Goal: Contribute content: Add original content to the website for others to see

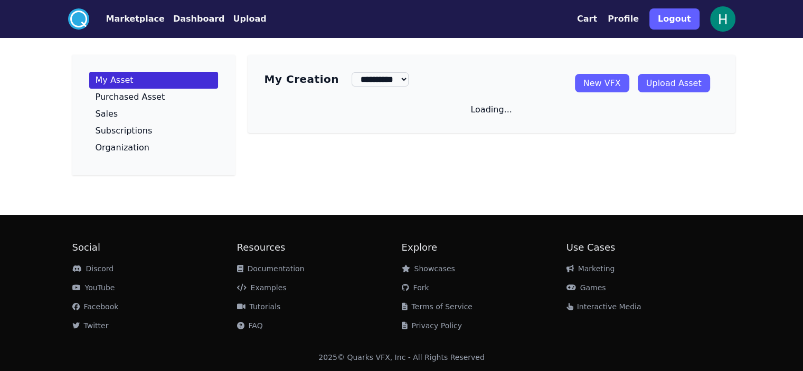
click at [710, 82] on link "Upload Asset" at bounding box center [674, 83] width 72 height 18
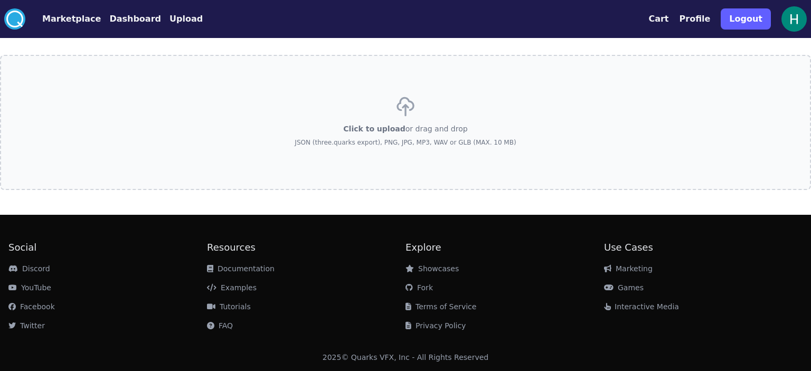
click at [472, 88] on div "Click to upload or drag and drop JSON (three.quarks export), PNG, JPG, MP3, WAV…" at bounding box center [405, 123] width 221 height 74
click at [0, 0] on input "Click to upload or drag and drop JSON (three.quarks export), PNG, JPG, MP3, WAV…" at bounding box center [0, 0] width 0 height 0
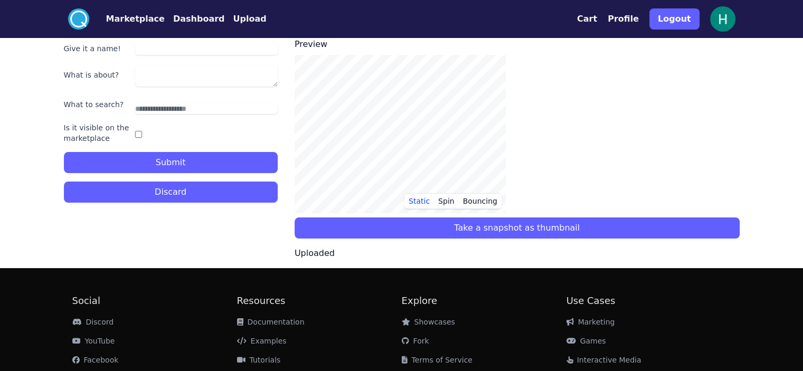
click at [178, 198] on button "Discard" at bounding box center [171, 192] width 214 height 21
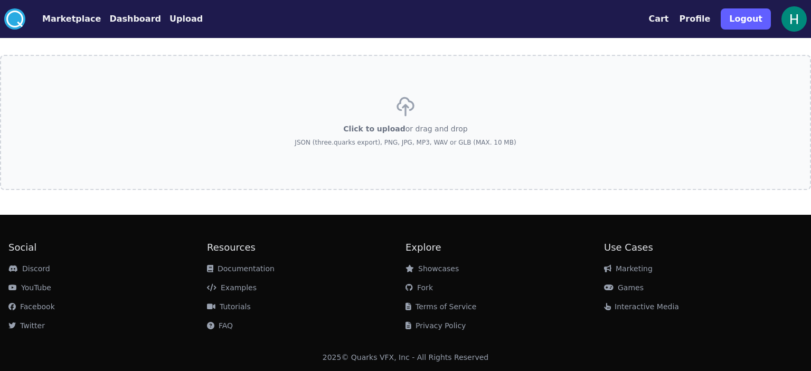
click at [309, 113] on div "Click to upload or drag and drop JSON (three.quarks export), PNG, JPG, MP3, WAV…" at bounding box center [405, 123] width 221 height 74
click at [0, 0] on input "Click to upload or drag and drop JSON (three.quarks export), PNG, JPG, MP3, WAV…" at bounding box center [0, 0] width 0 height 0
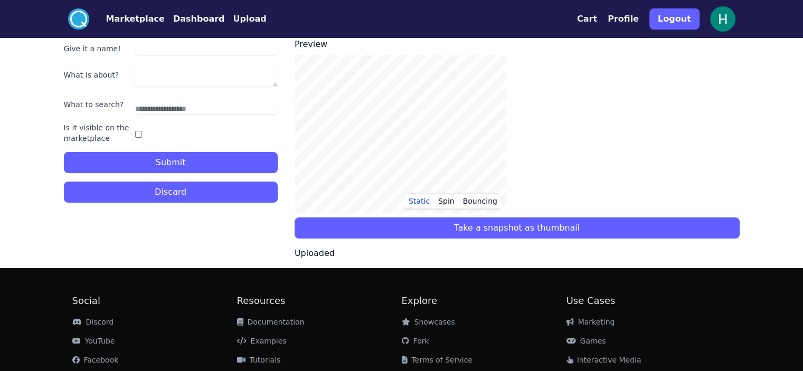
drag, startPoint x: 217, startPoint y: 189, endPoint x: 226, endPoint y: 181, distance: 12.0
click at [217, 190] on button "Discard" at bounding box center [171, 192] width 214 height 21
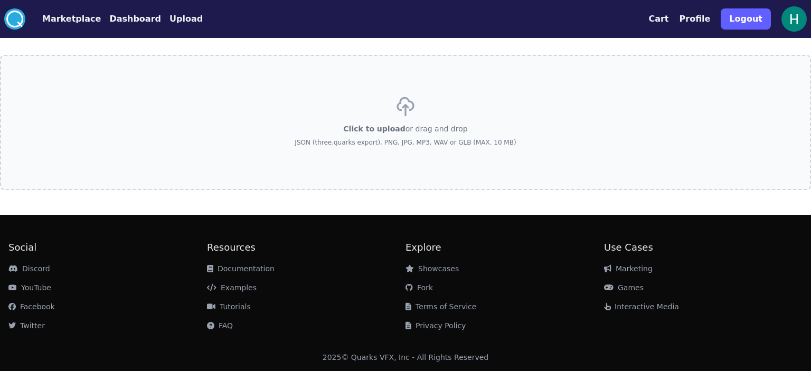
click at [320, 139] on p "JSON (three.quarks export), PNG, JPG, MP3, WAV or GLB (MAX. 10 MB)" at bounding box center [405, 142] width 221 height 8
click at [0, 0] on input "Click to upload or drag and drop JSON (three.quarks export), PNG, JPG, MP3, WAV…" at bounding box center [0, 0] width 0 height 0
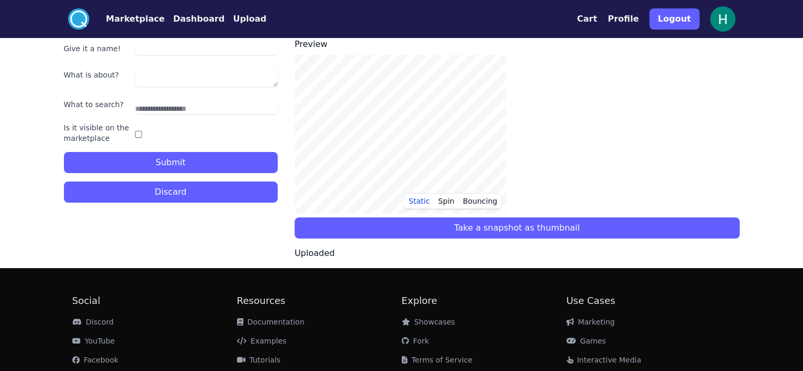
click at [227, 198] on button "Discard" at bounding box center [171, 192] width 214 height 21
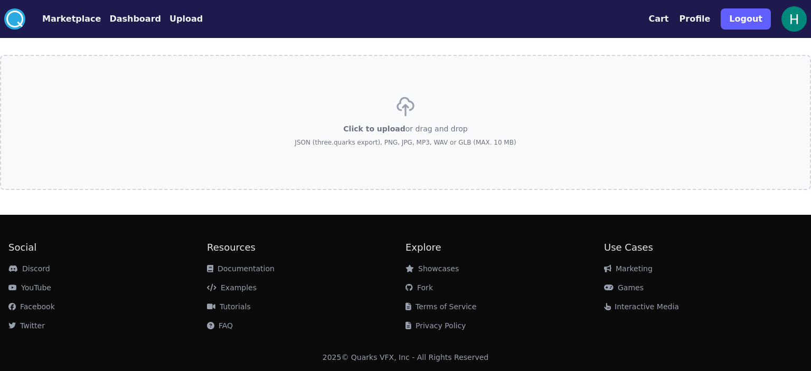
click at [305, 139] on label "Click to upload or drag and drop JSON (three.quarks export), PNG, JPG, MP3, WAV…" at bounding box center [405, 122] width 811 height 135
click at [0, 0] on input "Click to upload or drag and drop JSON (three.quarks export), PNG, JPG, MP3, WAV…" at bounding box center [0, 0] width 0 height 0
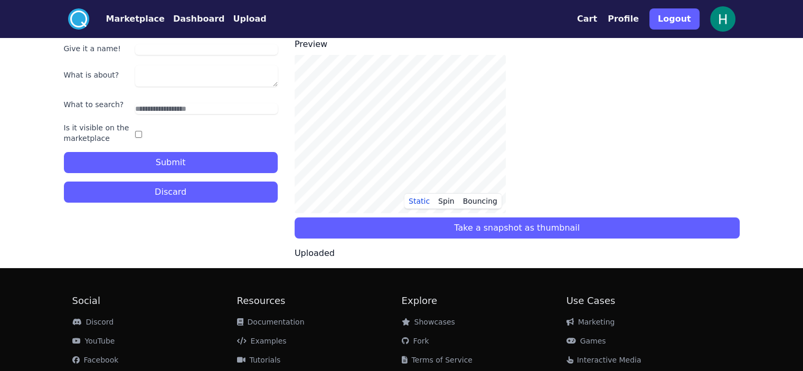
click at [225, 199] on button "Discard" at bounding box center [171, 192] width 214 height 21
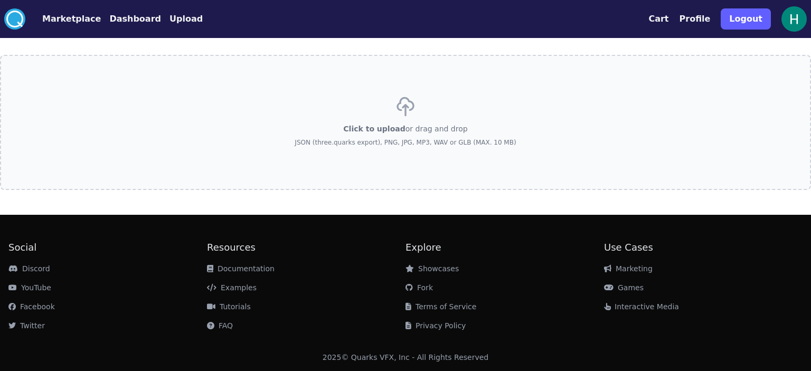
click at [360, 152] on div "Click to upload or drag and drop JSON (three.quarks export), PNG, JPG, MP3, WAV…" at bounding box center [405, 123] width 221 height 74
click at [0, 0] on input "Click to upload or drag and drop JSON (three.quarks export), PNG, JPG, MP3, WAV…" at bounding box center [0, 0] width 0 height 0
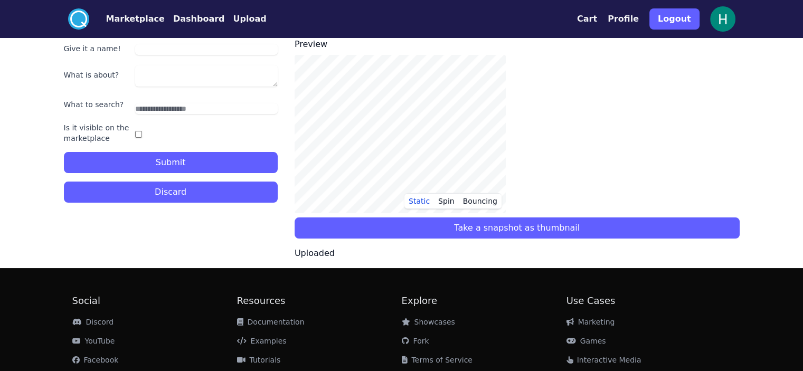
click at [209, 197] on button "Discard" at bounding box center [171, 192] width 214 height 21
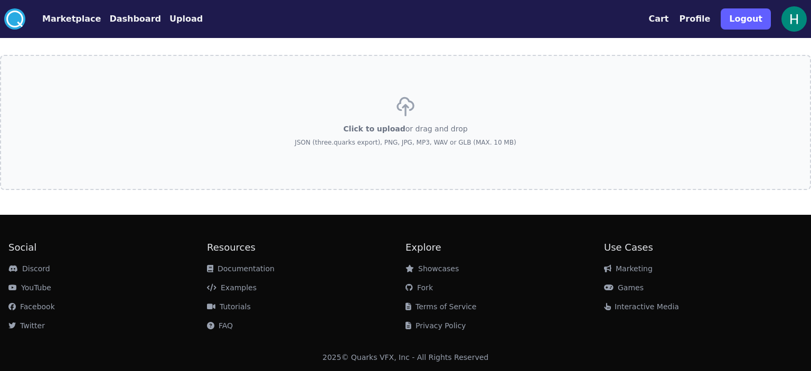
click at [451, 166] on label "Click to upload or drag and drop JSON (three.quarks export), PNG, JPG, MP3, WAV…" at bounding box center [405, 122] width 811 height 135
click at [0, 0] on input "Click to upload or drag and drop JSON (three.quarks export), PNG, JPG, MP3, WAV…" at bounding box center [0, 0] width 0 height 0
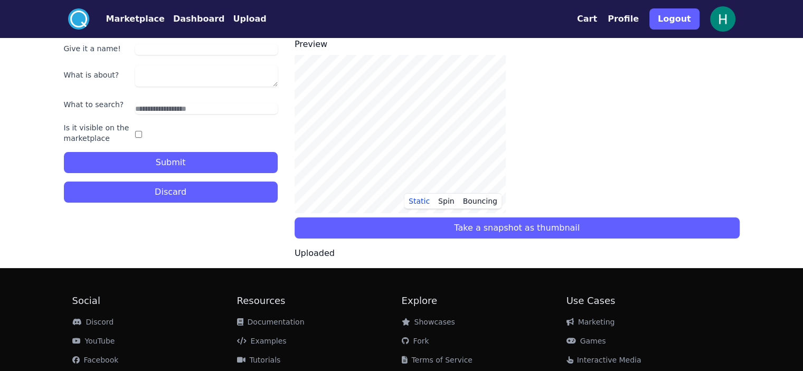
click at [210, 197] on button "Discard" at bounding box center [171, 192] width 214 height 21
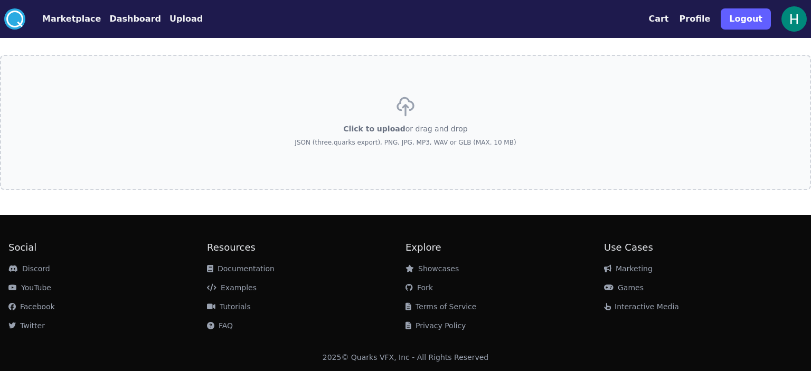
click at [369, 137] on div "Click to upload or drag and drop JSON (three.quarks export), PNG, JPG, MP3, WAV…" at bounding box center [405, 123] width 221 height 74
click at [0, 0] on input "Click to upload or drag and drop JSON (three.quarks export), PNG, JPG, MP3, WAV…" at bounding box center [0, 0] width 0 height 0
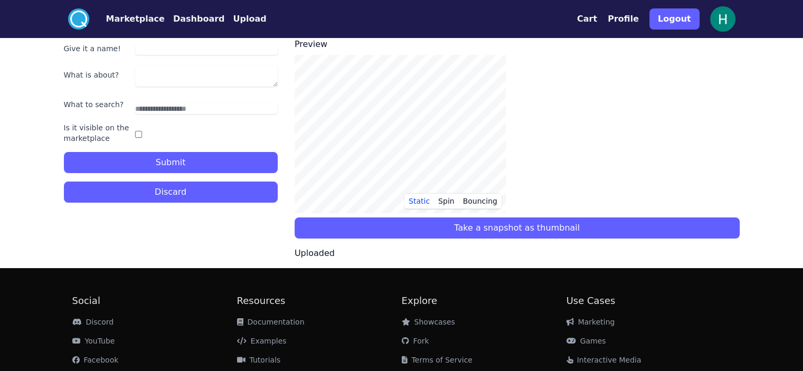
click at [240, 194] on button "Discard" at bounding box center [171, 192] width 214 height 21
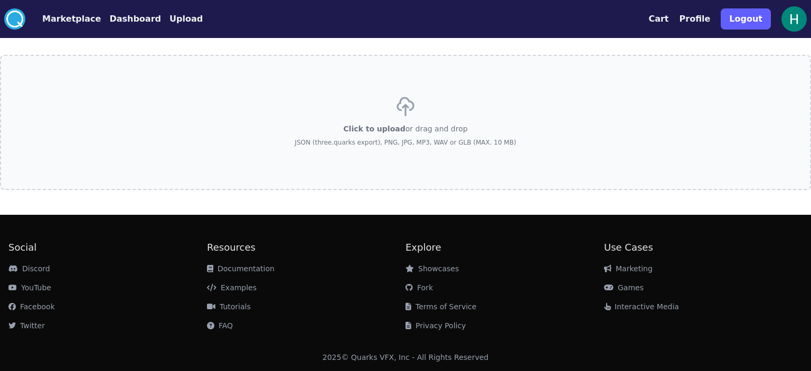
click at [364, 119] on div "Click to upload or drag and drop JSON (three.quarks export), PNG, JPG, MP3, WAV…" at bounding box center [405, 123] width 221 height 74
click at [0, 0] on input "Click to upload or drag and drop JSON (three.quarks export), PNG, JPG, MP3, WAV…" at bounding box center [0, 0] width 0 height 0
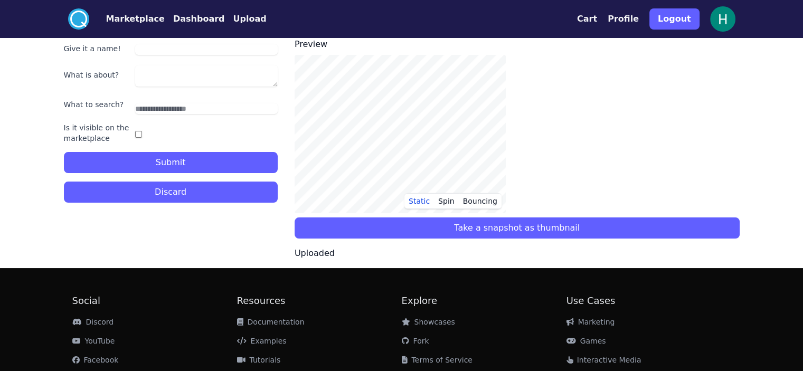
click at [415, 226] on button "Take a snapshot as thumbnail" at bounding box center [517, 228] width 445 height 21
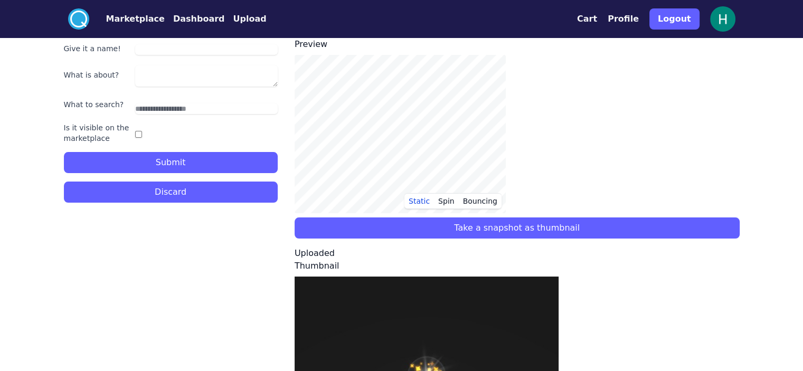
click at [176, 57] on div "Give it a name! What is about? What to search? Is it visible on the marketplace…" at bounding box center [171, 107] width 214 height 139
click at [168, 50] on input "Give it a name!" at bounding box center [206, 49] width 143 height 11
type input "**********"
click at [161, 64] on div "What is about?" at bounding box center [171, 74] width 214 height 23
click at [163, 71] on textarea "What is about?" at bounding box center [206, 75] width 143 height 21
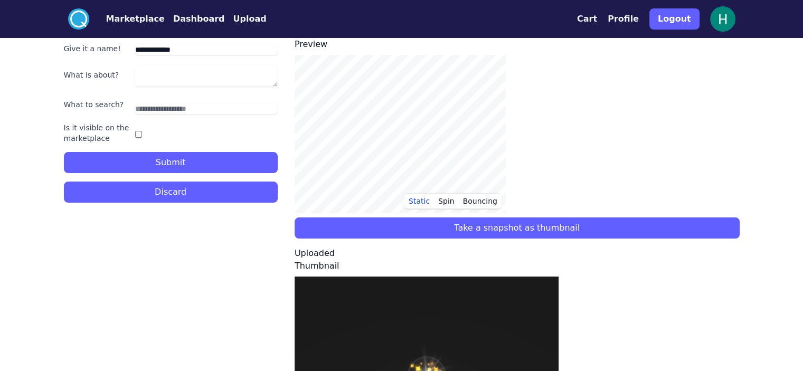
click at [135, 258] on div "**********" at bounding box center [171, 256] width 214 height 437
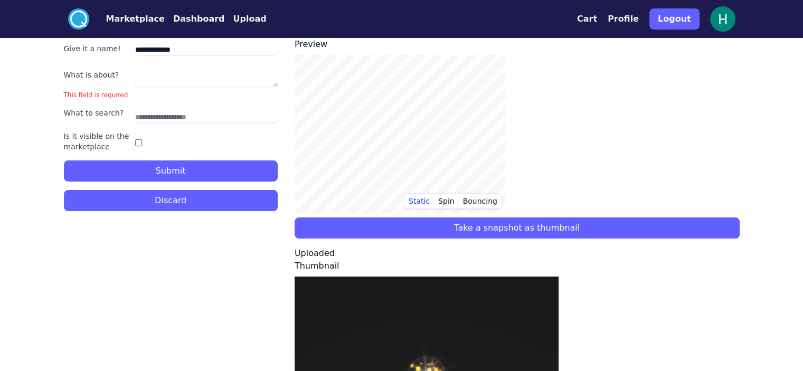
click at [128, 88] on div "**********" at bounding box center [171, 112] width 214 height 148
click at [129, 61] on div "**********" at bounding box center [171, 112] width 214 height 148
click at [139, 68] on textarea "What is about?" at bounding box center [206, 75] width 143 height 21
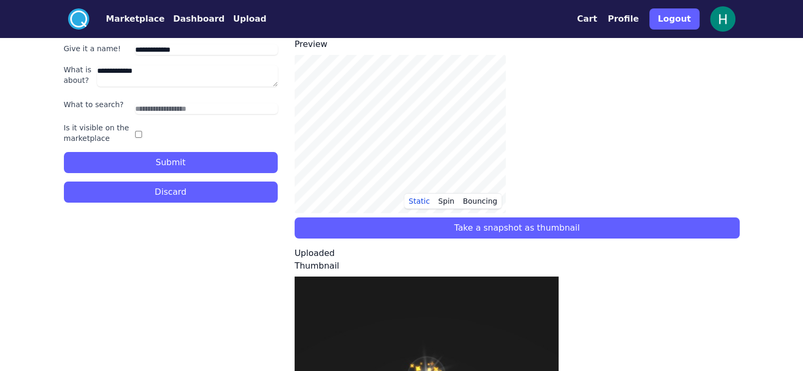
type textarea "**********"
click at [146, 105] on input "text" at bounding box center [206, 109] width 143 height 11
type input "*****"
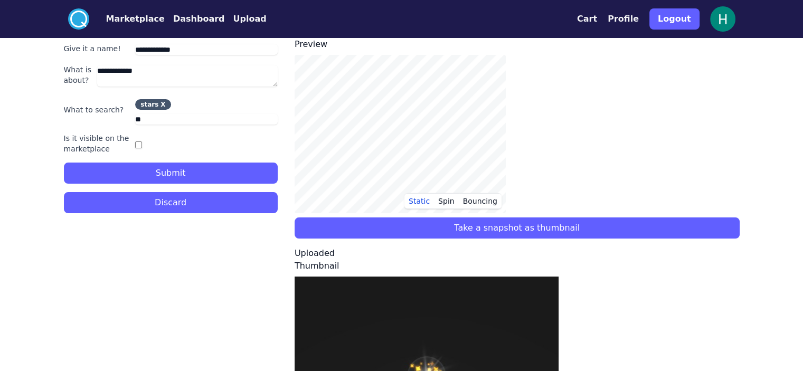
type input "***"
click at [168, 173] on button "Submit" at bounding box center [171, 173] width 214 height 21
click at [212, 170] on button "Submit" at bounding box center [171, 173] width 214 height 21
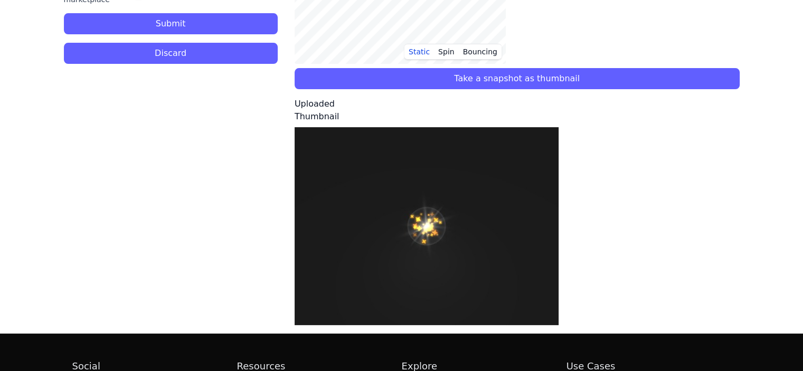
scroll to position [4, 0]
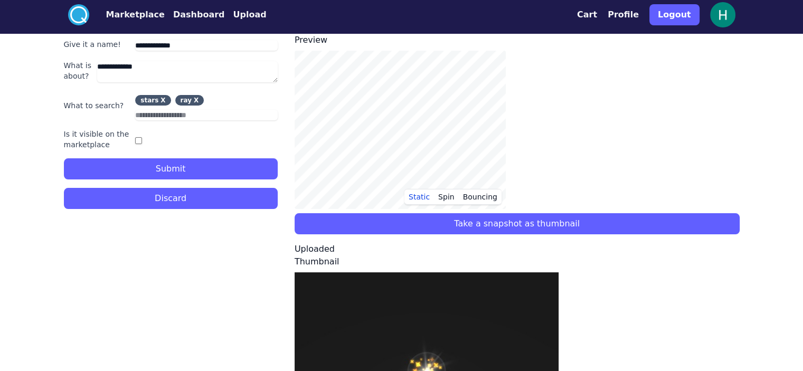
click at [127, 179] on button "Submit" at bounding box center [171, 168] width 214 height 21
click at [166, 168] on button "Submit" at bounding box center [171, 168] width 214 height 21
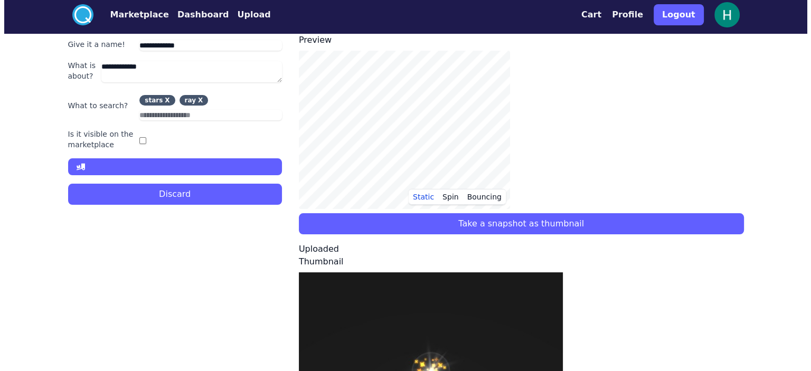
scroll to position [0, 0]
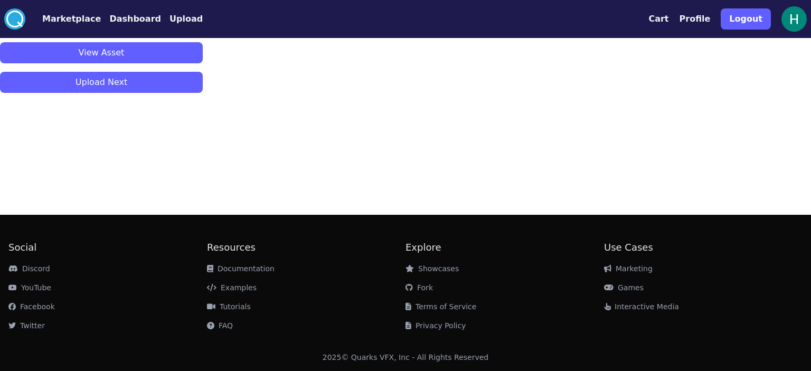
click at [131, 46] on button "View Asset" at bounding box center [101, 52] width 203 height 21
